Goal: Navigation & Orientation: Find specific page/section

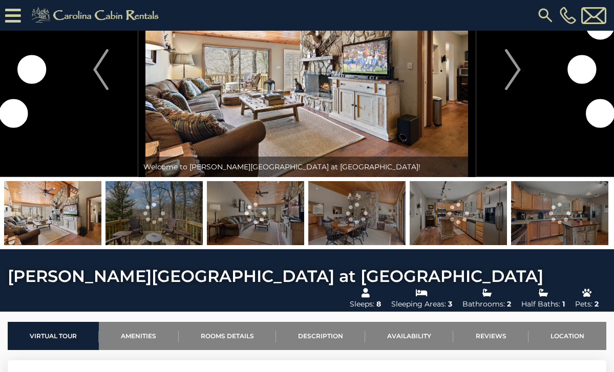
scroll to position [70, 0]
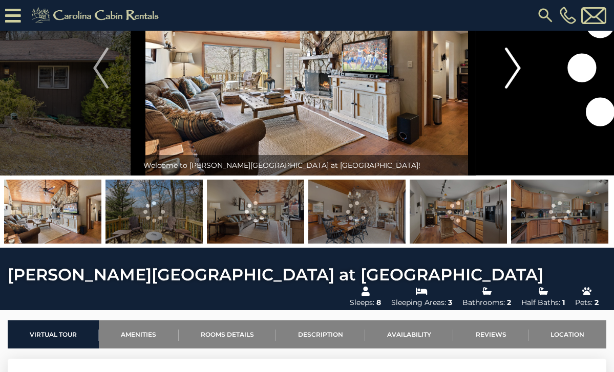
click at [507, 80] on img "Next" at bounding box center [512, 68] width 15 height 41
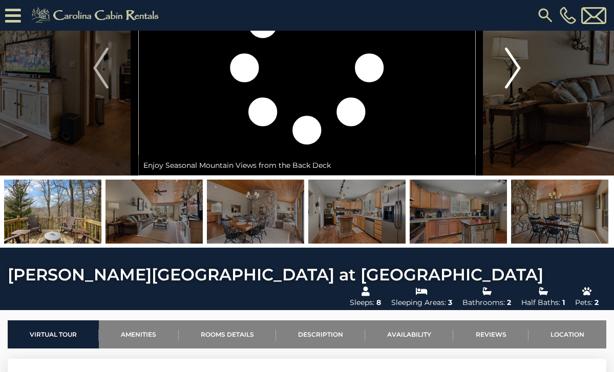
click at [507, 80] on img "Next" at bounding box center [512, 68] width 15 height 41
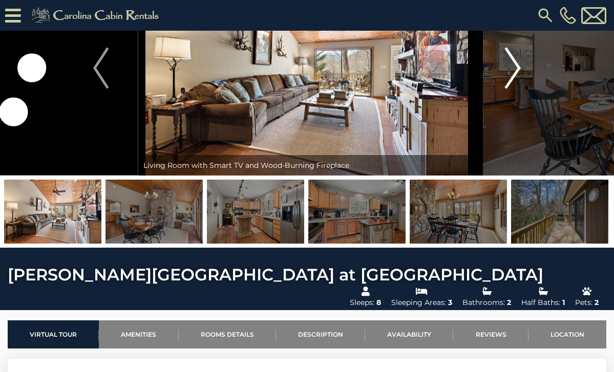
click at [507, 80] on img "Next" at bounding box center [512, 68] width 15 height 41
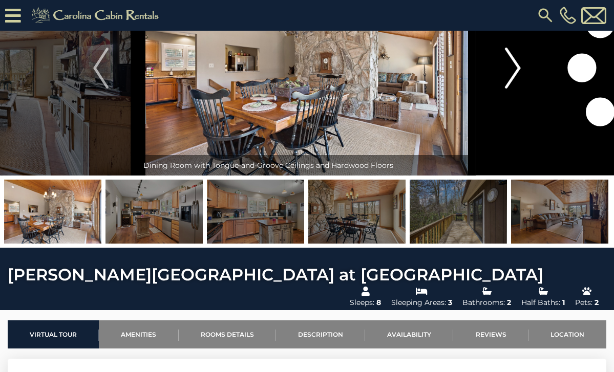
click at [507, 80] on img "Next" at bounding box center [512, 68] width 15 height 41
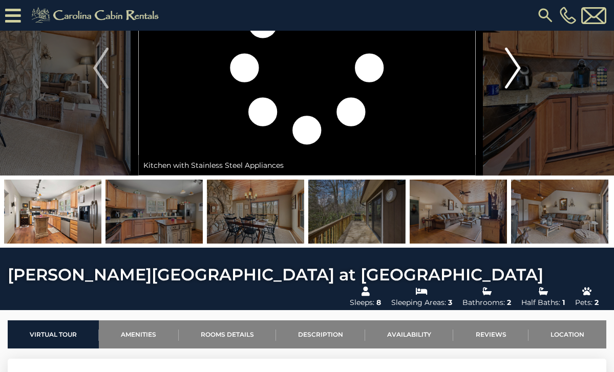
click at [507, 80] on img "Next" at bounding box center [512, 68] width 15 height 41
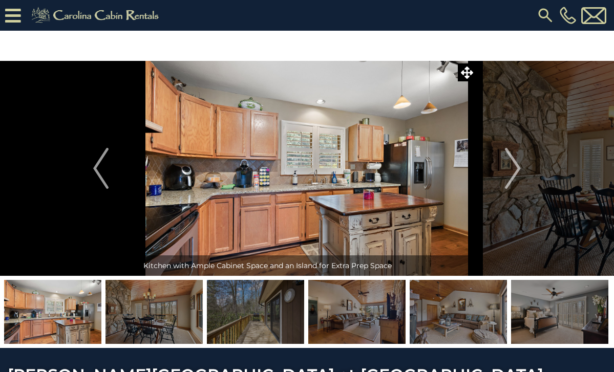
scroll to position [0, 0]
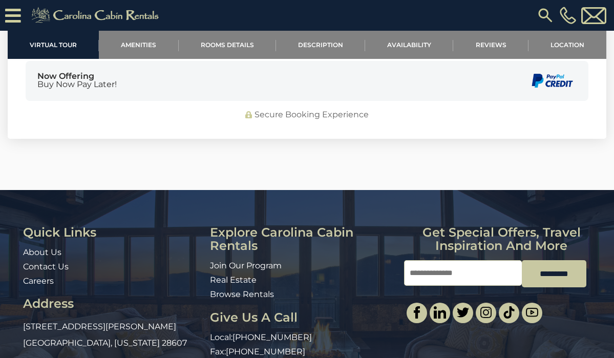
scroll to position [3056, 0]
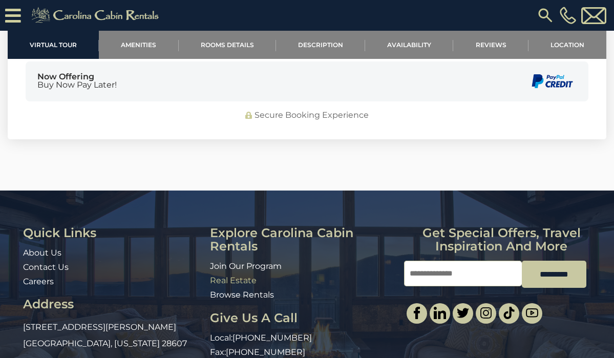
click at [234, 275] on link "Real Estate" at bounding box center [233, 280] width 47 height 10
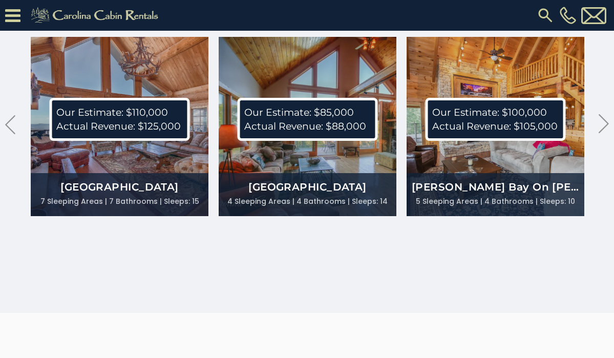
scroll to position [2820, 0]
